Goal: Task Accomplishment & Management: Use online tool/utility

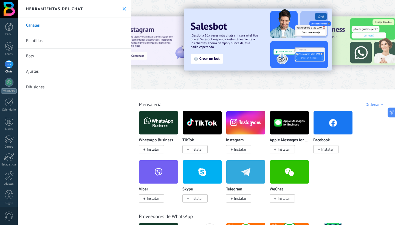
click at [41, 53] on link "Bots" at bounding box center [74, 56] width 113 height 15
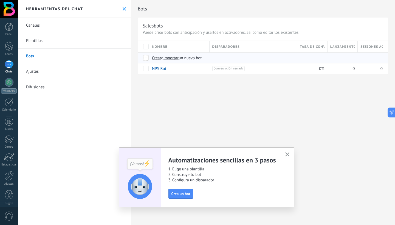
click at [148, 58] on div at bounding box center [146, 57] width 6 height 5
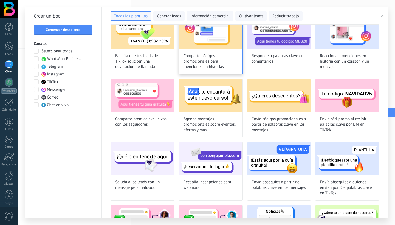
scroll to position [93, 0]
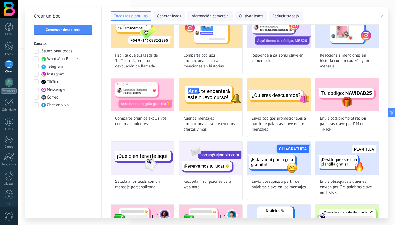
click at [38, 60] on span at bounding box center [36, 58] width 5 height 5
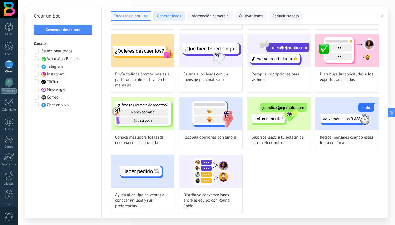
click at [168, 20] on button "Generar leads" at bounding box center [168, 15] width 31 height 9
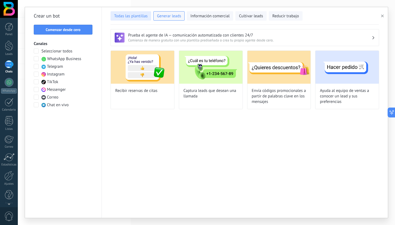
click at [137, 16] on span "Todas las plantillas" at bounding box center [130, 15] width 33 height 5
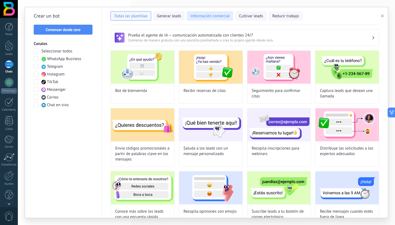
click at [228, 17] on span "Información comercial" at bounding box center [210, 15] width 39 height 5
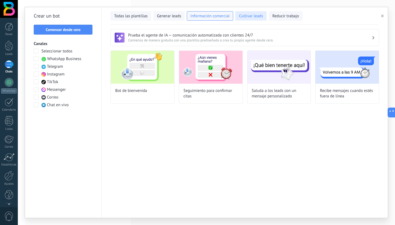
click at [248, 15] on span "Cultivar leads" at bounding box center [251, 15] width 24 height 5
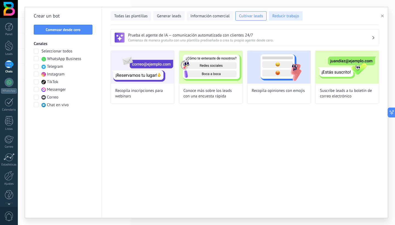
click at [278, 16] on span "Reducir trabajo" at bounding box center [286, 15] width 27 height 5
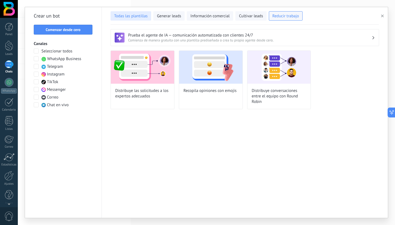
click at [128, 16] on span "Todas las plantillas" at bounding box center [130, 15] width 33 height 5
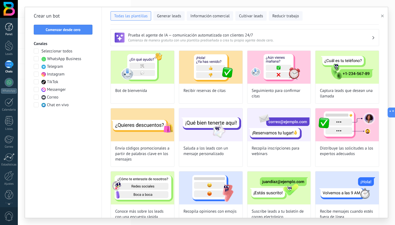
click at [12, 29] on div at bounding box center [9, 27] width 8 height 8
